Goal: Navigation & Orientation: Find specific page/section

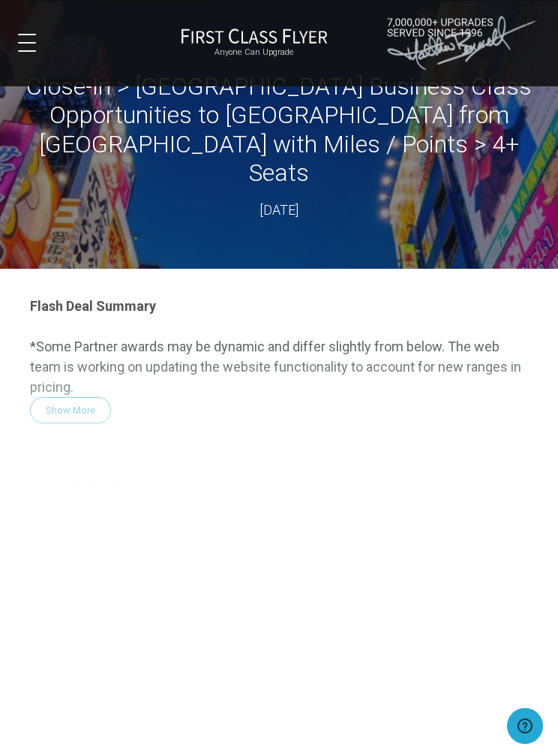
click at [35, 44] on span at bounding box center [27, 43] width 18 height 2
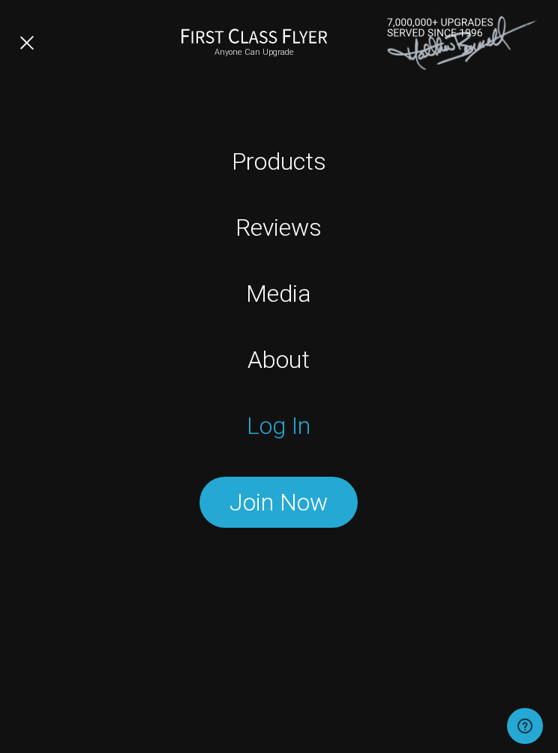
click at [295, 421] on link "Log In" at bounding box center [279, 425] width 349 height 30
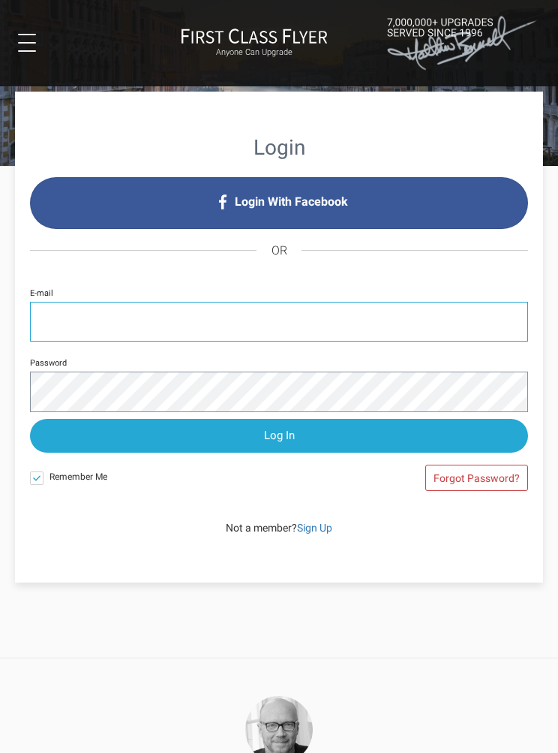
click at [56, 321] on input "E-mail" at bounding box center [279, 322] width 498 height 40
type input "[EMAIL_ADDRESS][DOMAIN_NAME]"
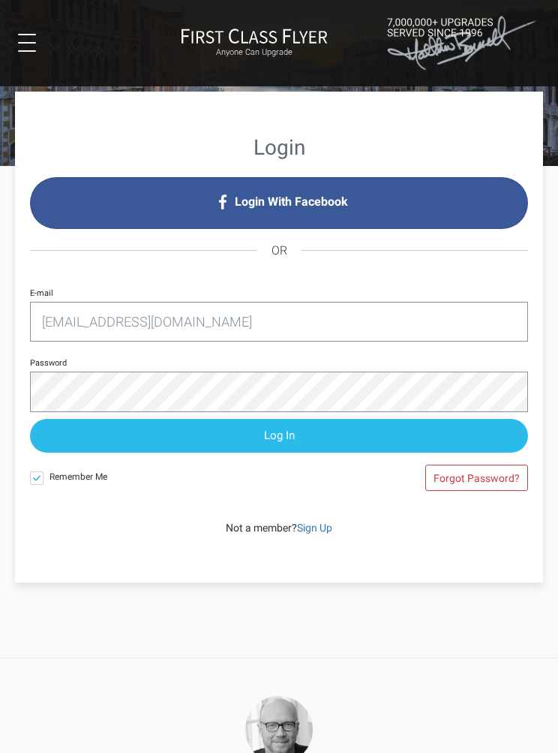
click at [290, 439] on input "Log In" at bounding box center [279, 436] width 498 height 34
click at [289, 434] on input "Log In" at bounding box center [279, 436] width 498 height 34
click at [290, 422] on input "Log In" at bounding box center [279, 436] width 498 height 34
click at [285, 433] on input "Log In" at bounding box center [279, 436] width 498 height 34
click at [306, 419] on input "Log In" at bounding box center [279, 436] width 498 height 34
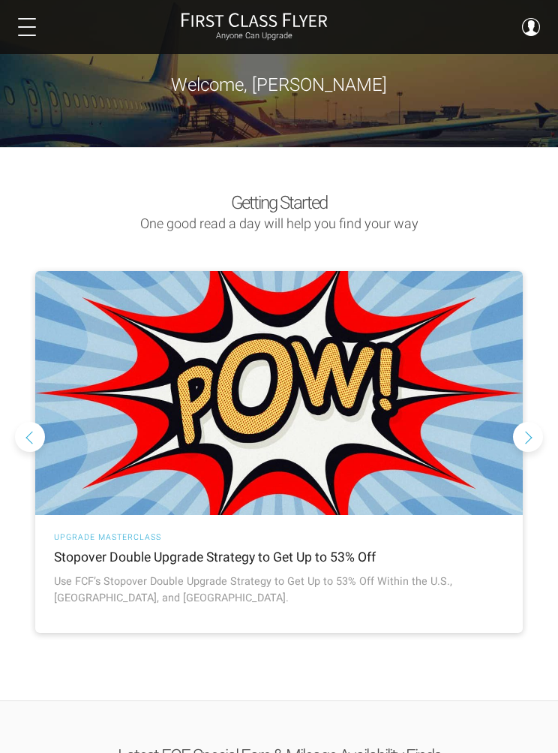
click at [356, 479] on img at bounding box center [279, 393] width 488 height 244
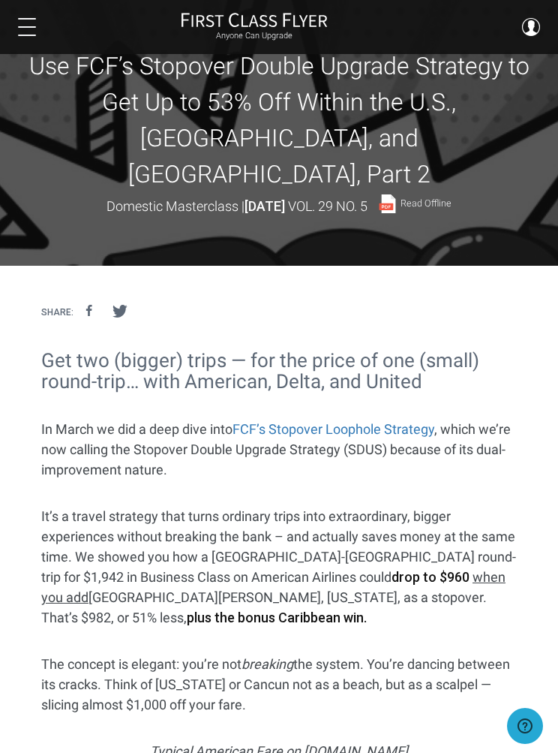
click at [29, 25] on button at bounding box center [27, 27] width 18 height 18
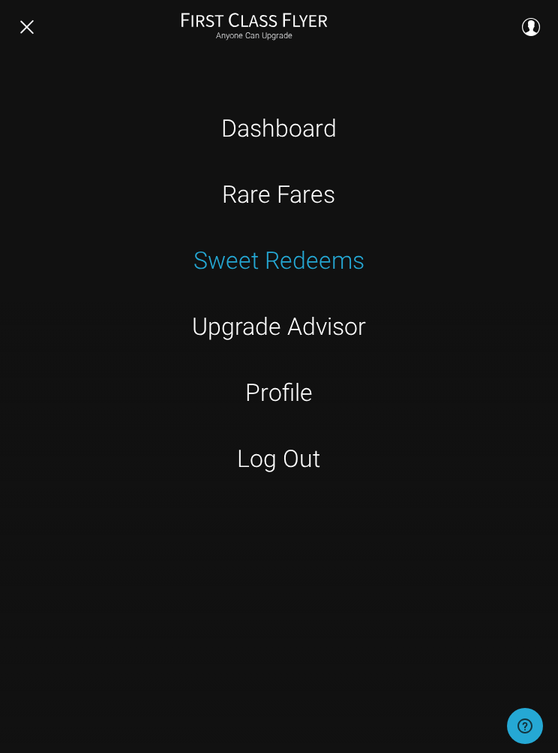
click at [295, 263] on link "Sweet Redeems" at bounding box center [279, 260] width 349 height 30
